Goal: Task Accomplishment & Management: Use online tool/utility

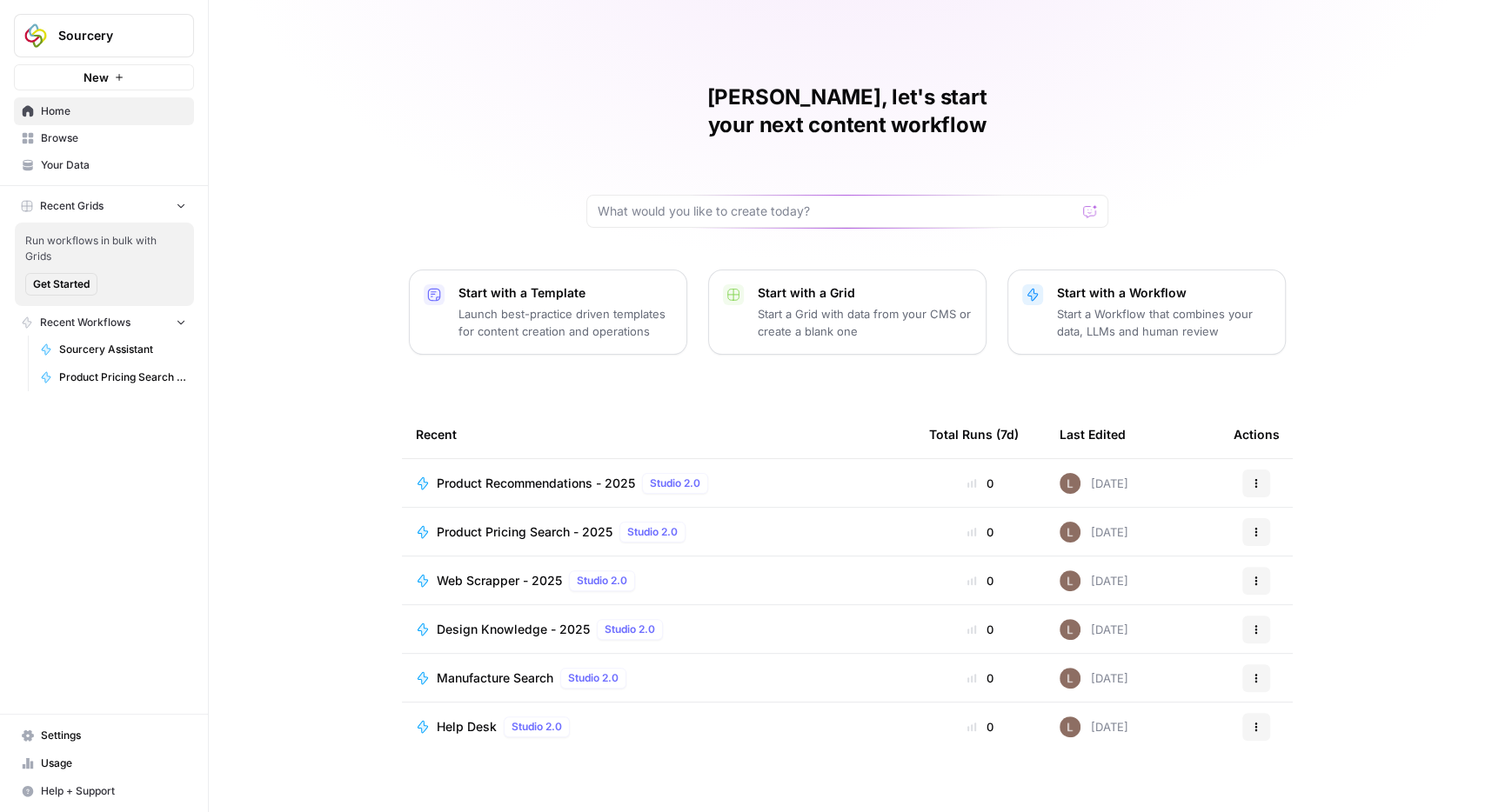
click at [76, 141] on span "Browse" at bounding box center [113, 138] width 145 height 16
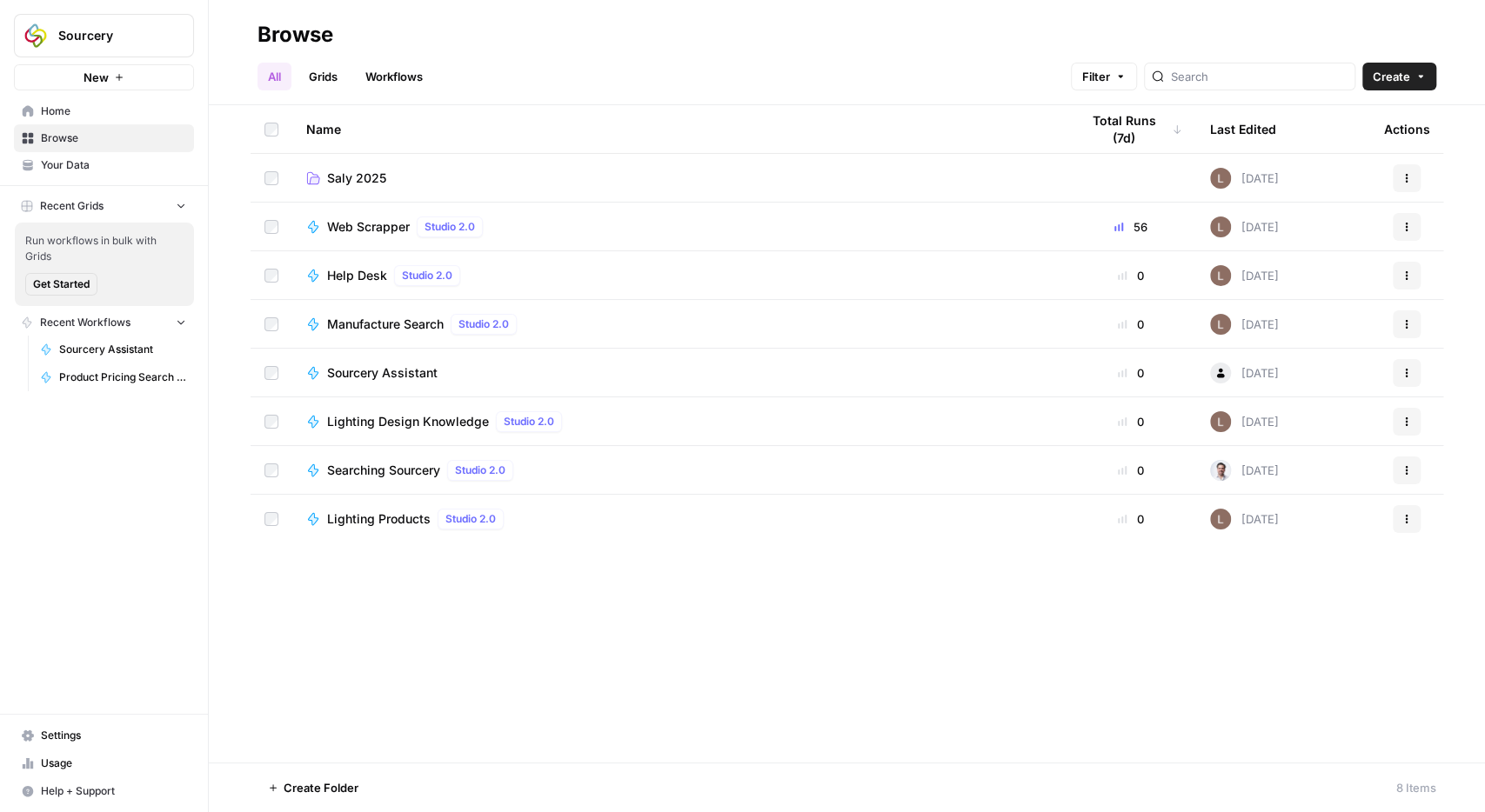
click at [358, 184] on span "Saly 2025" at bounding box center [356, 178] width 60 height 17
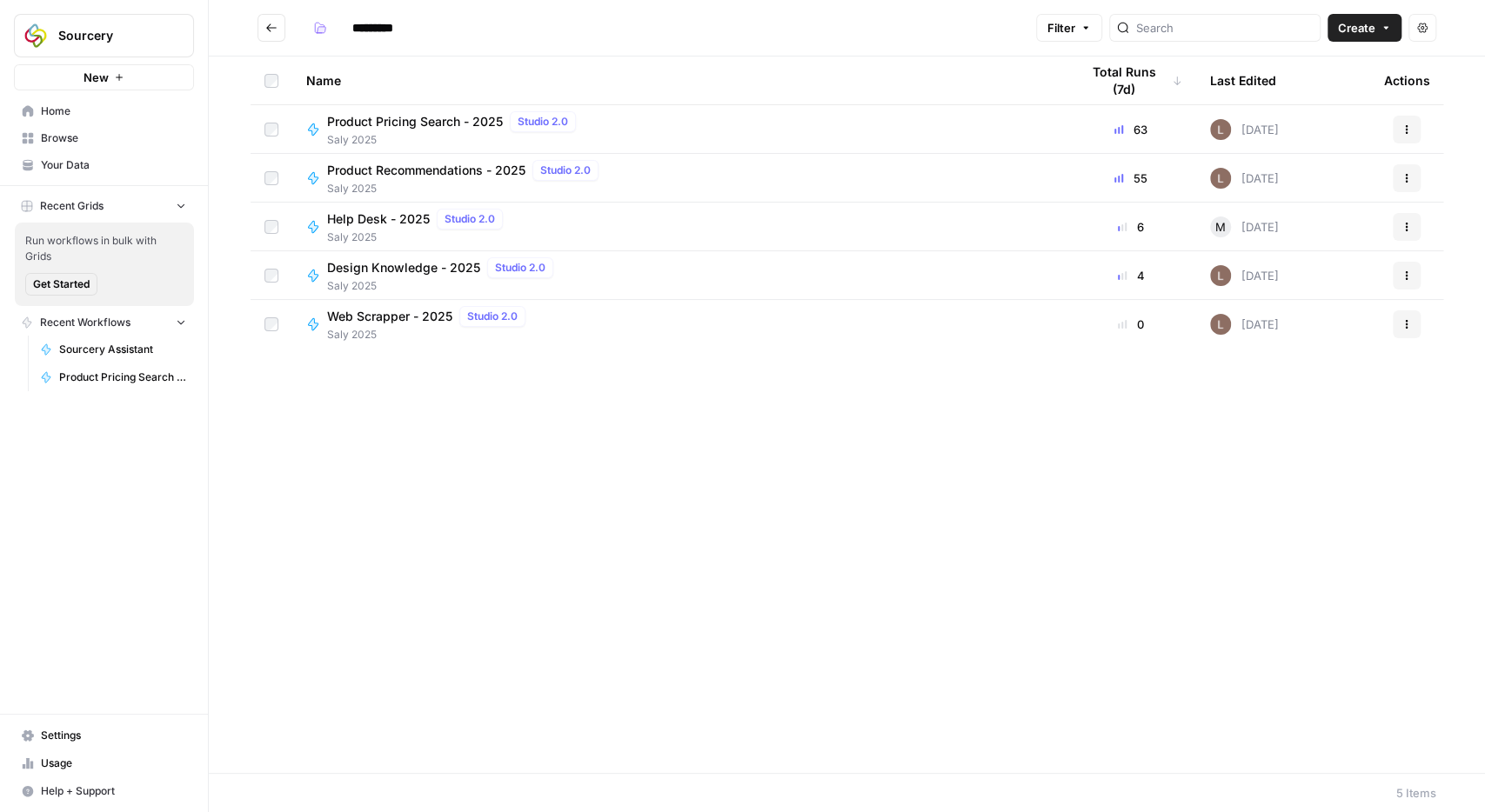
click at [389, 127] on span "Product Pricing Search - 2025" at bounding box center [415, 122] width 176 height 17
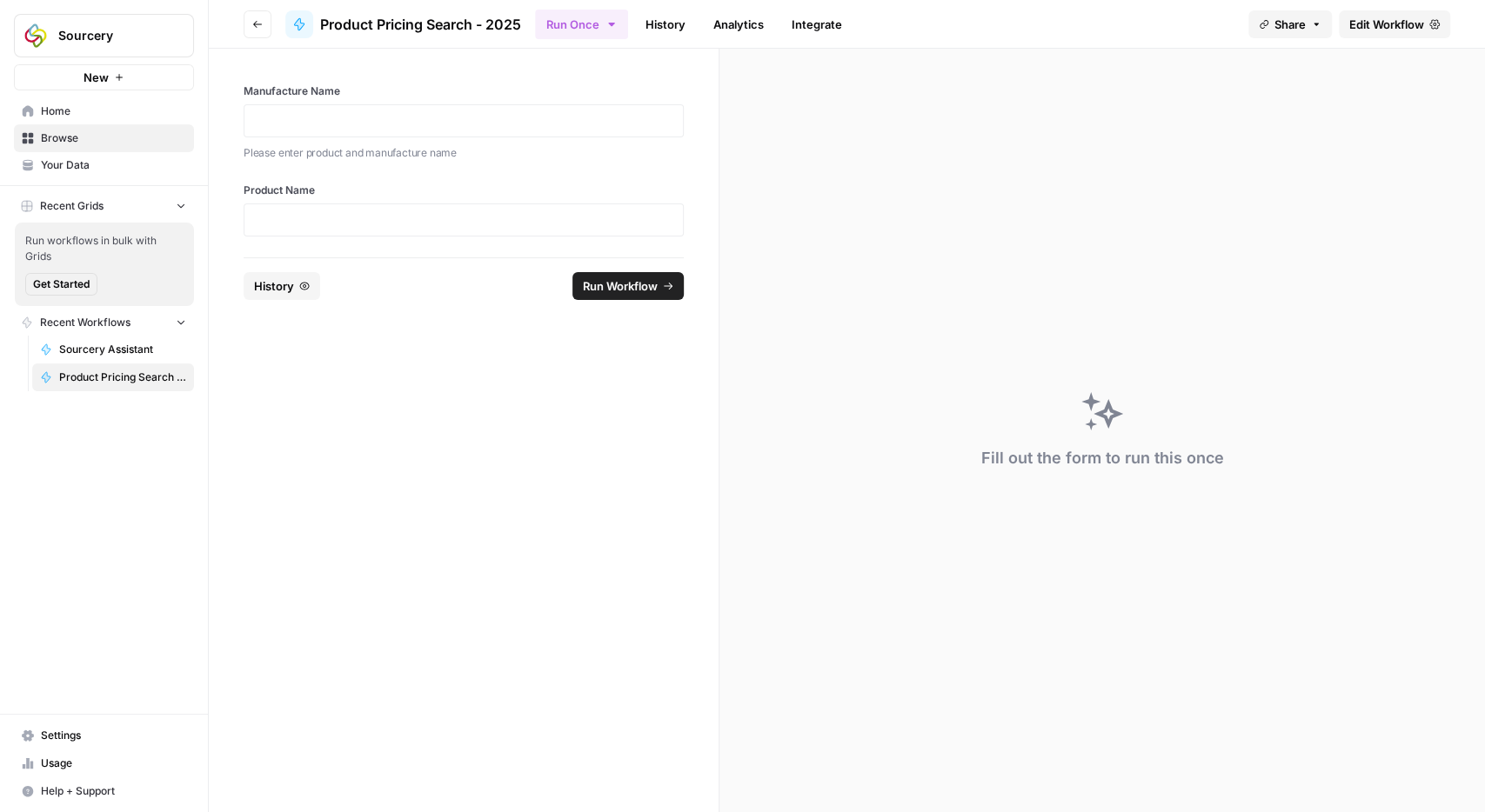
click at [1381, 25] on span "Edit Workflow" at bounding box center [1387, 25] width 75 height 17
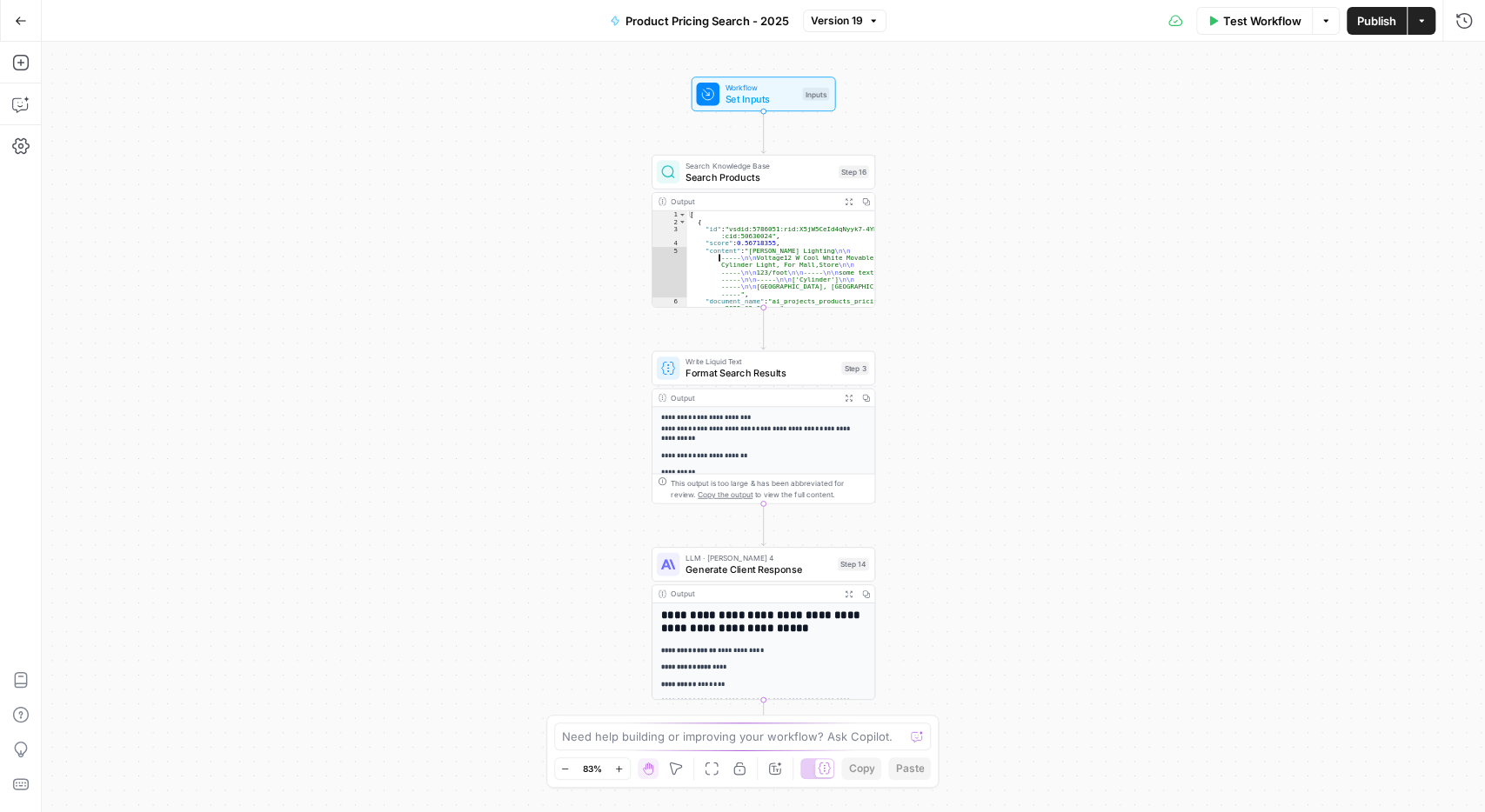
type textarea "**********"
click at [723, 263] on div "[ { "id" : "vsdid:5786051:rid:X5jW5CeId4qNyyk7-4YK_ :cid:50630024" , "score" : …" at bounding box center [782, 289] width 189 height 155
click at [742, 381] on div "Write Liquid Text Format Search Results Step 3 Copy step Delete step Add Note T…" at bounding box center [763, 367] width 224 height 35
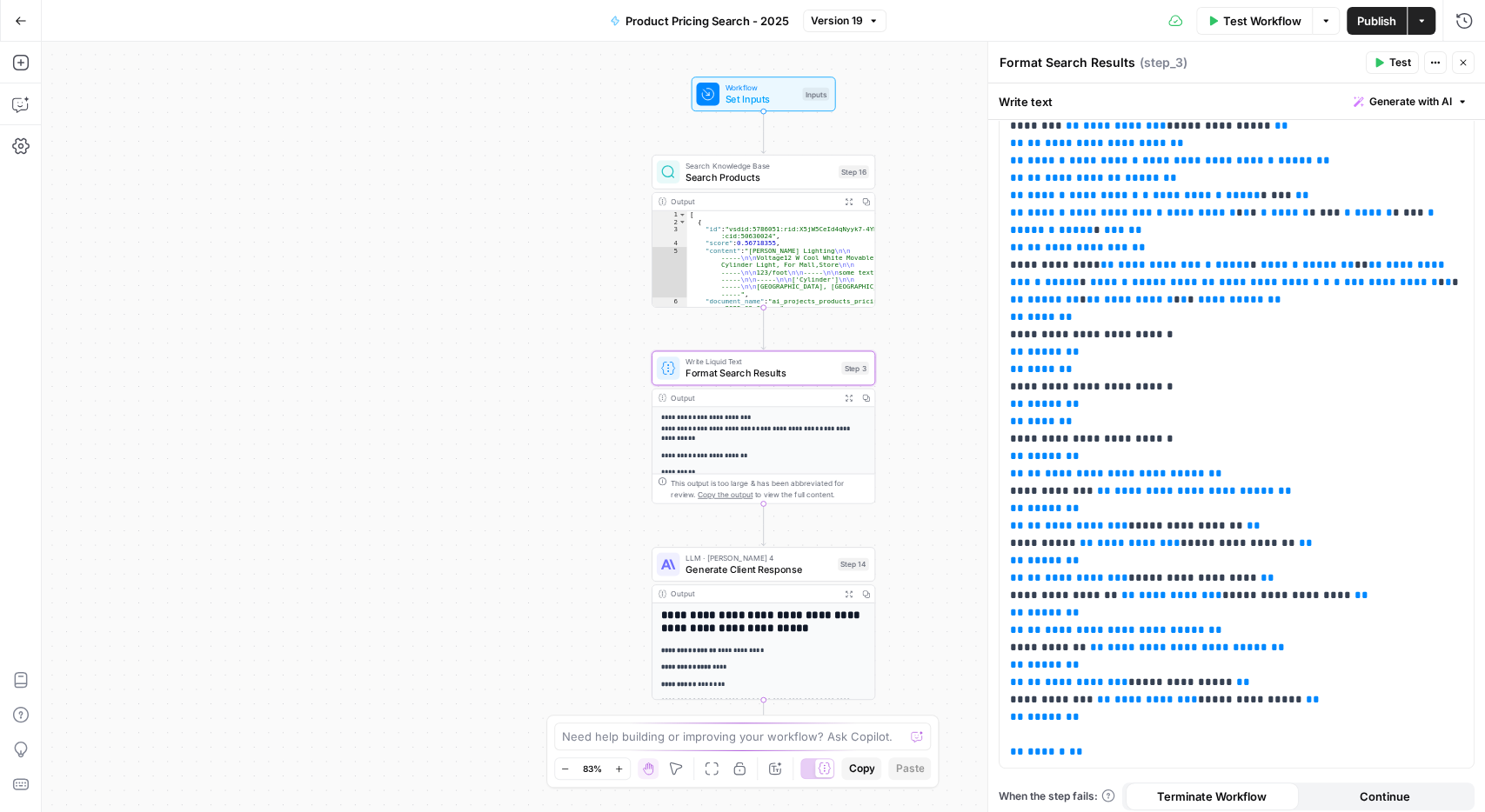
scroll to position [173, 0]
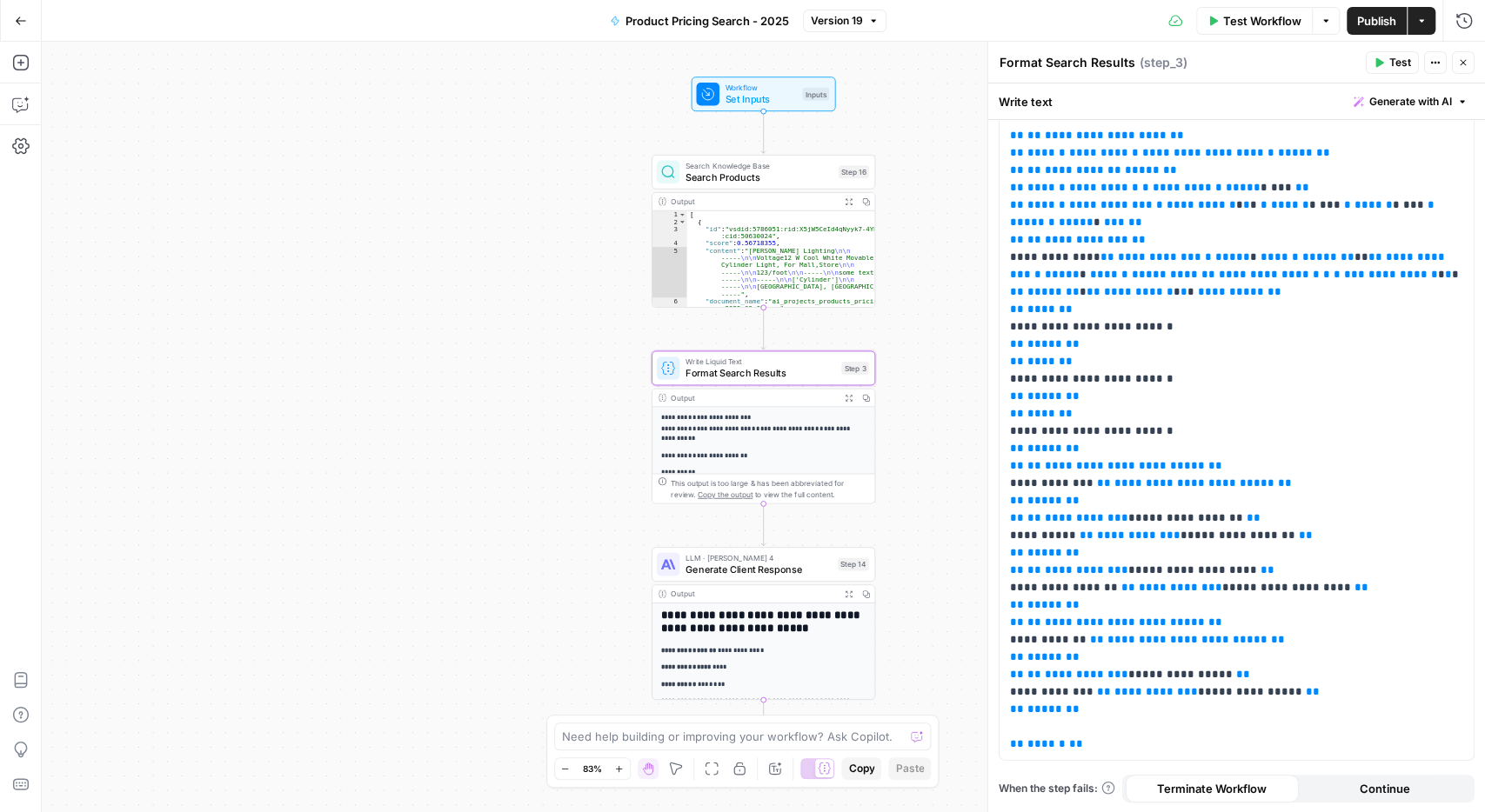
click at [481, 383] on div "**********" at bounding box center [763, 427] width 1443 height 770
click at [1463, 67] on icon "button" at bounding box center [1463, 62] width 10 height 10
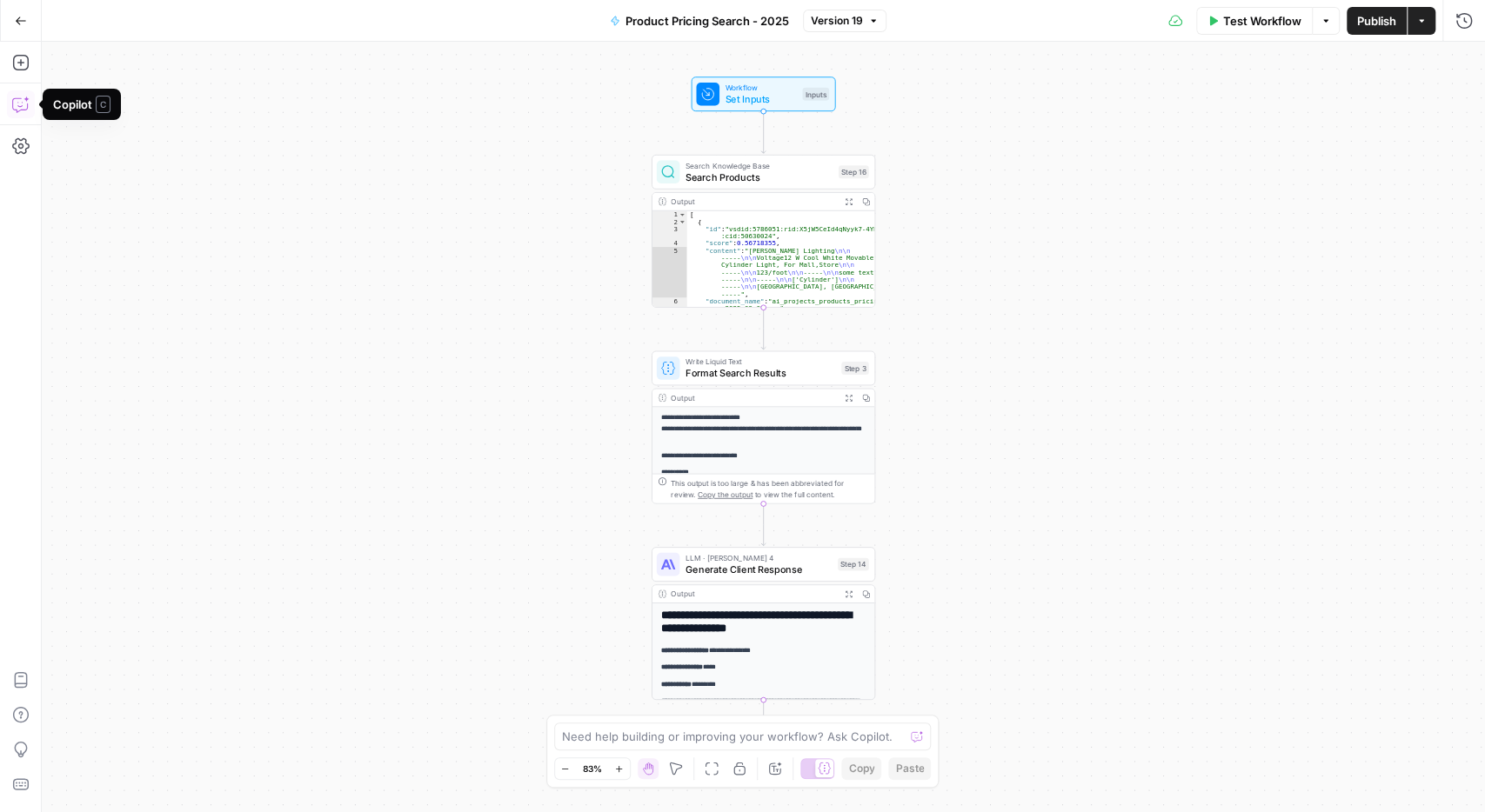
click at [16, 110] on icon "button" at bounding box center [20, 105] width 15 height 14
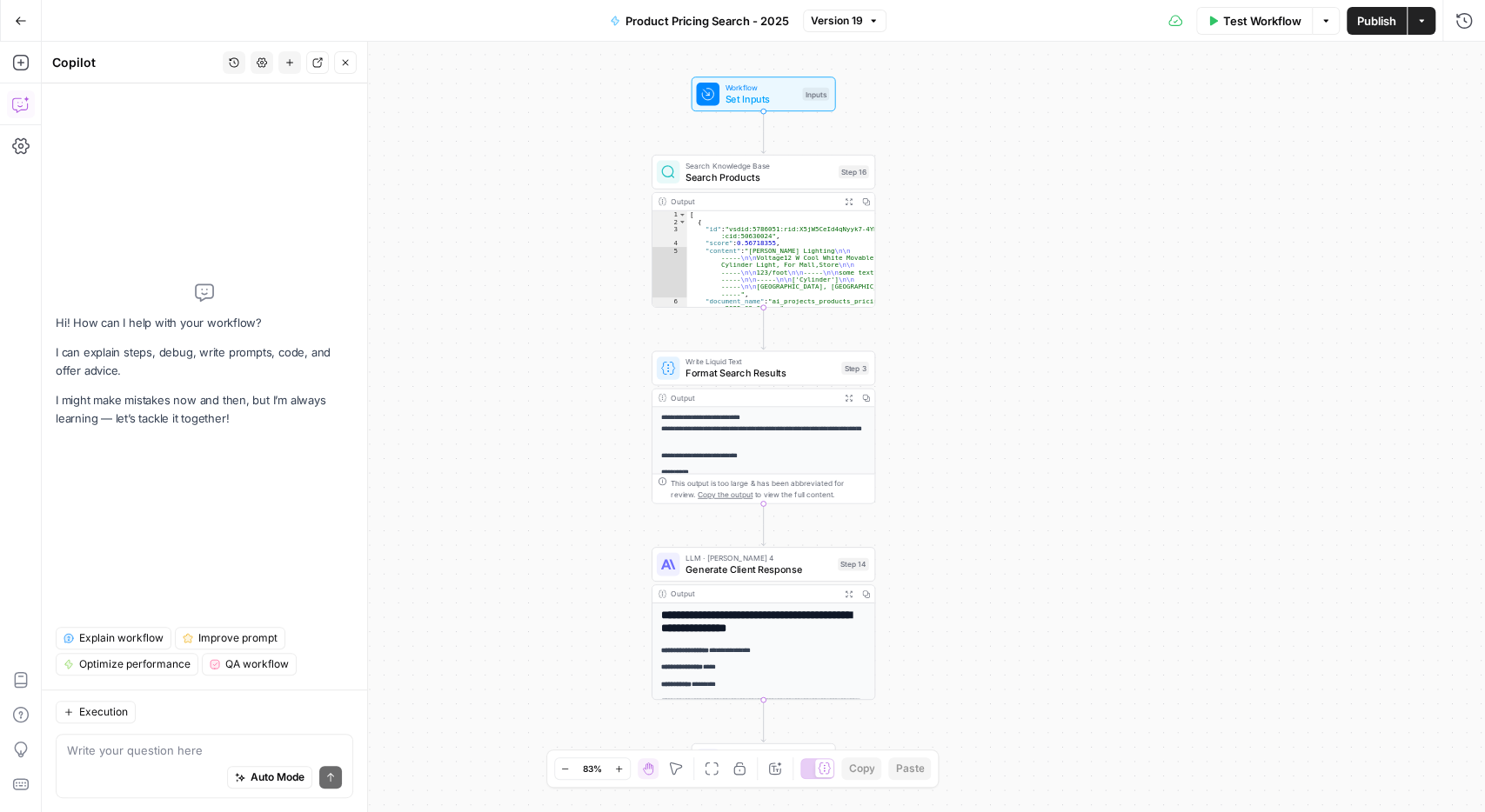
click at [199, 753] on textarea at bounding box center [204, 751] width 275 height 17
type textarea "C"
type textarea "I"
type textarea "Right now you add CAD to USD"
